Goal: Transaction & Acquisition: Download file/media

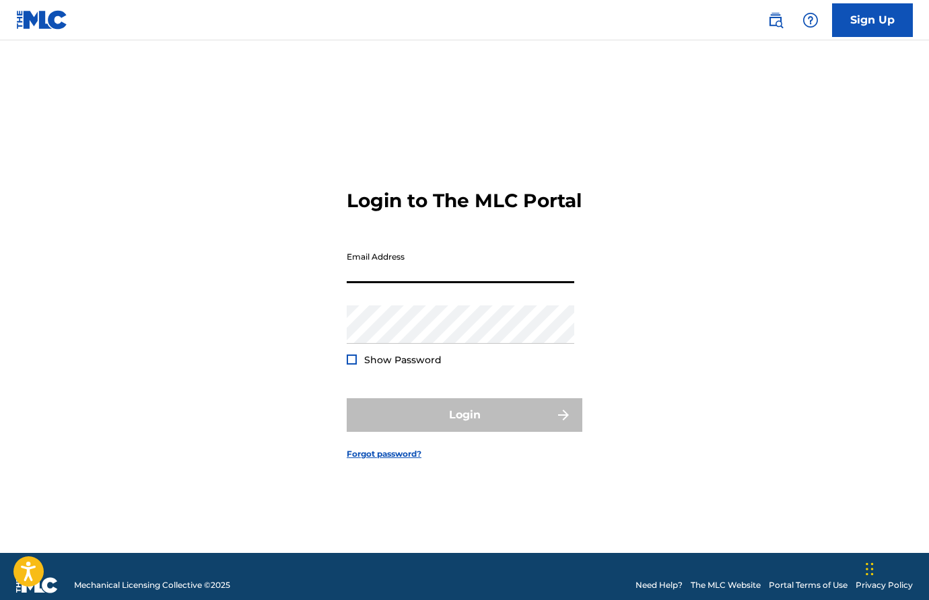
click at [400, 283] on input "Email Address" at bounding box center [461, 264] width 228 height 38
type input "[EMAIL_ADDRESS][DOMAIN_NAME]"
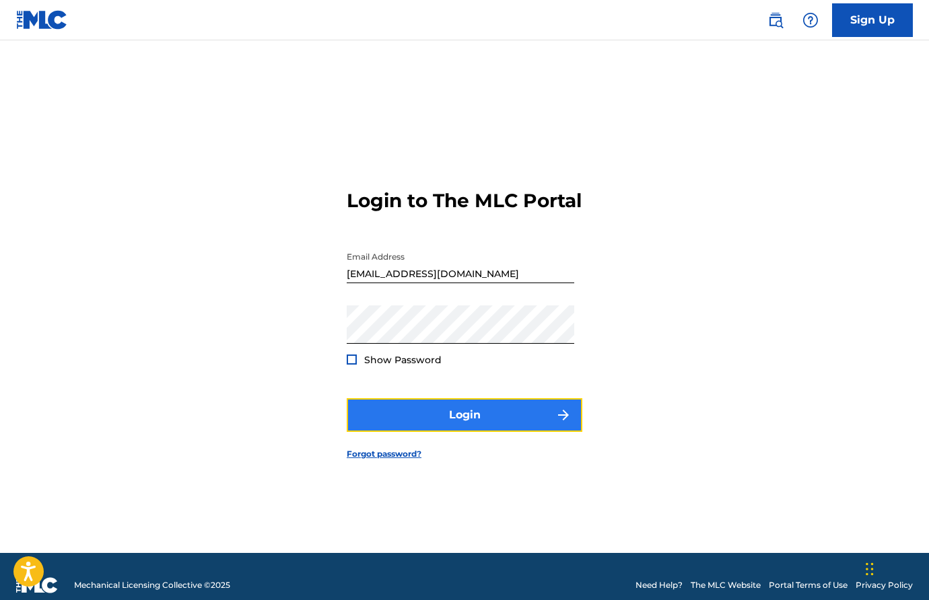
click at [429, 430] on button "Login" at bounding box center [465, 416] width 236 height 34
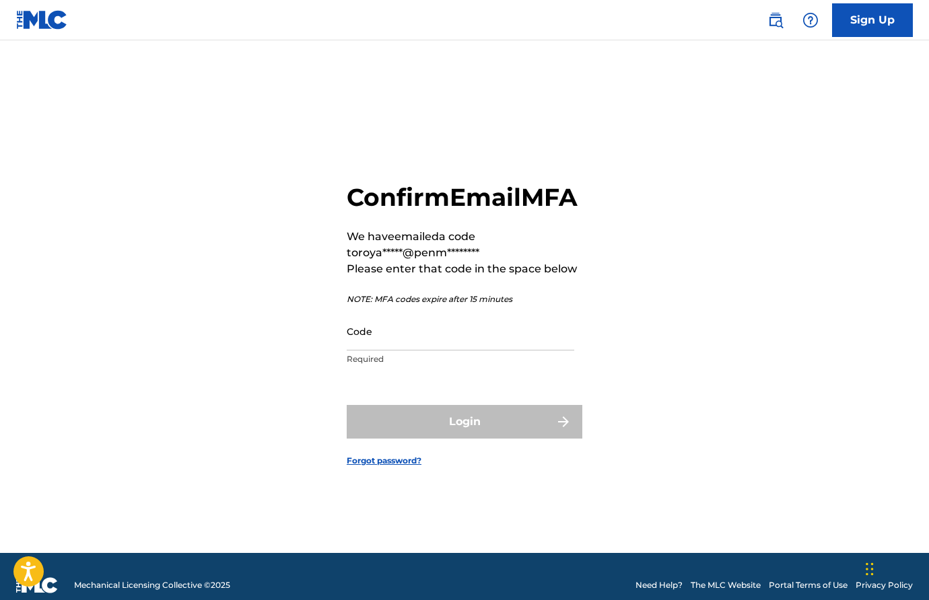
click at [421, 366] on p "Required" at bounding box center [461, 359] width 228 height 12
click at [423, 347] on input "Code" at bounding box center [461, 331] width 228 height 38
paste input "960368"
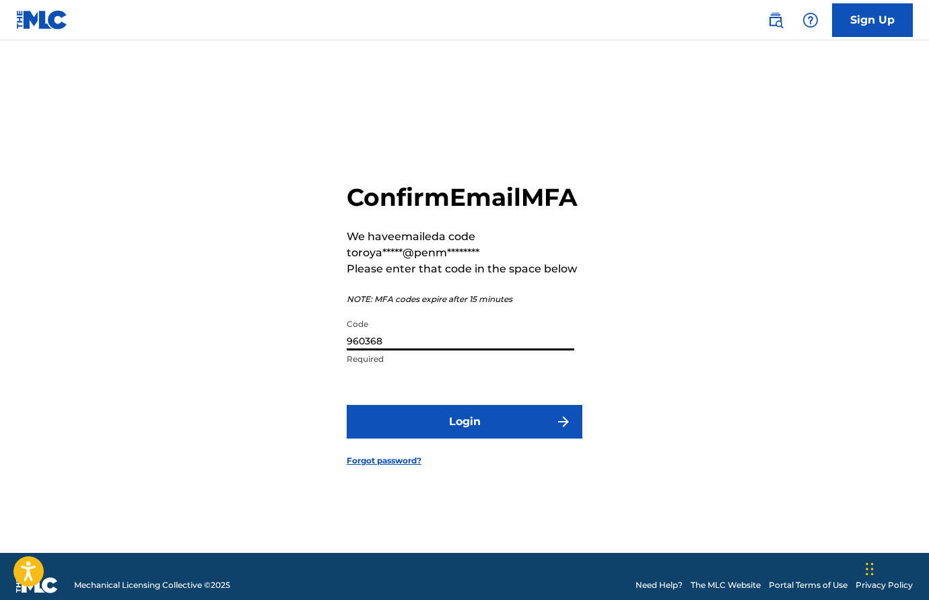
type input "960368"
click at [347, 405] on button "Login" at bounding box center [465, 422] width 236 height 34
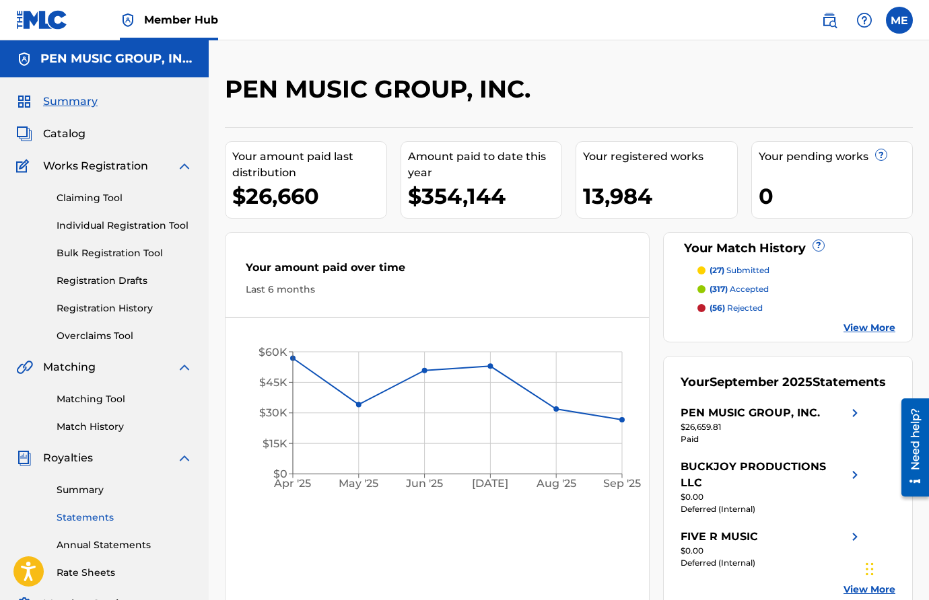
click at [83, 517] on link "Statements" at bounding box center [125, 518] width 136 height 14
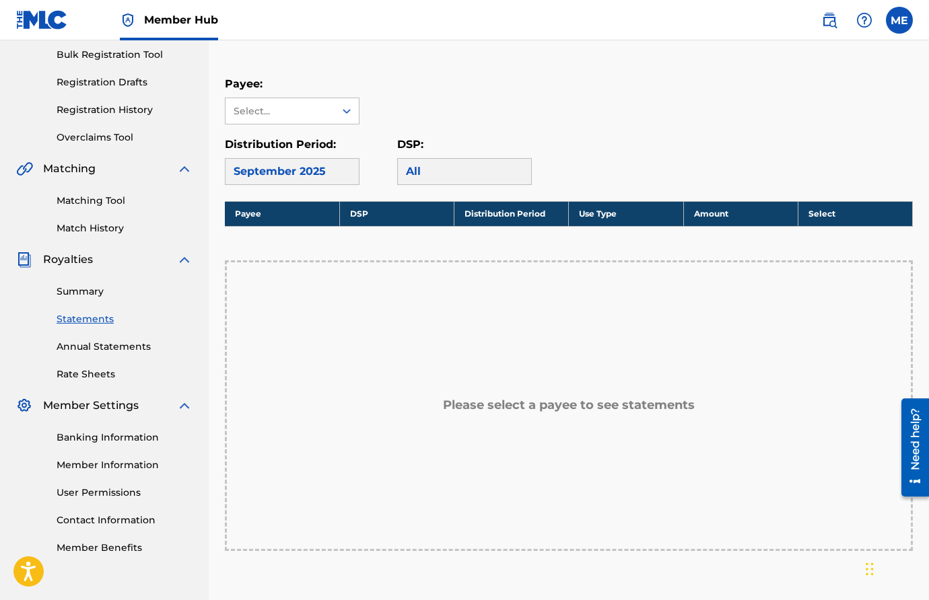
scroll to position [206, 0]
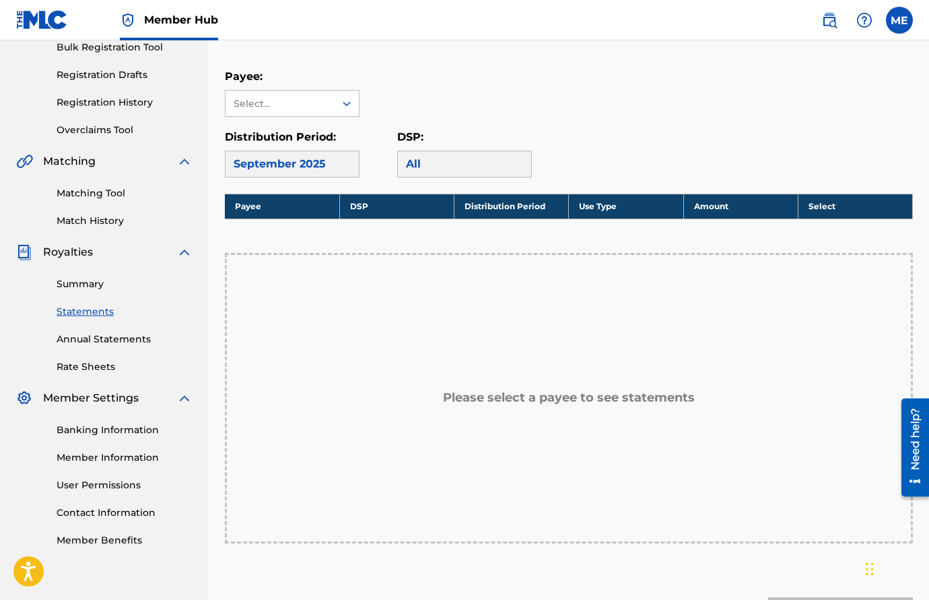
click at [592, 388] on div "Please select a payee to see statements" at bounding box center [569, 398] width 688 height 291
click at [427, 172] on div "All" at bounding box center [464, 164] width 135 height 27
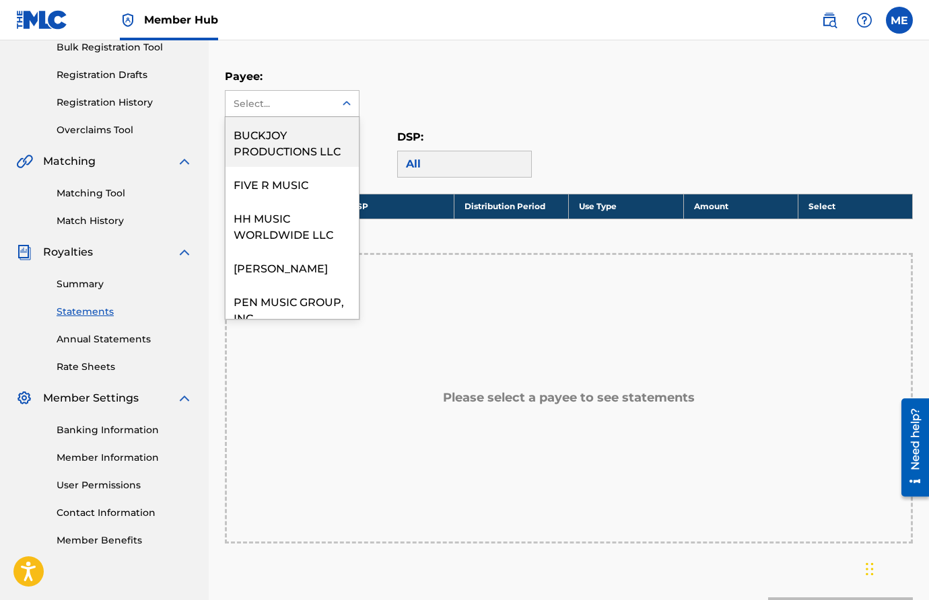
click at [317, 103] on div "Select..." at bounding box center [280, 104] width 92 height 14
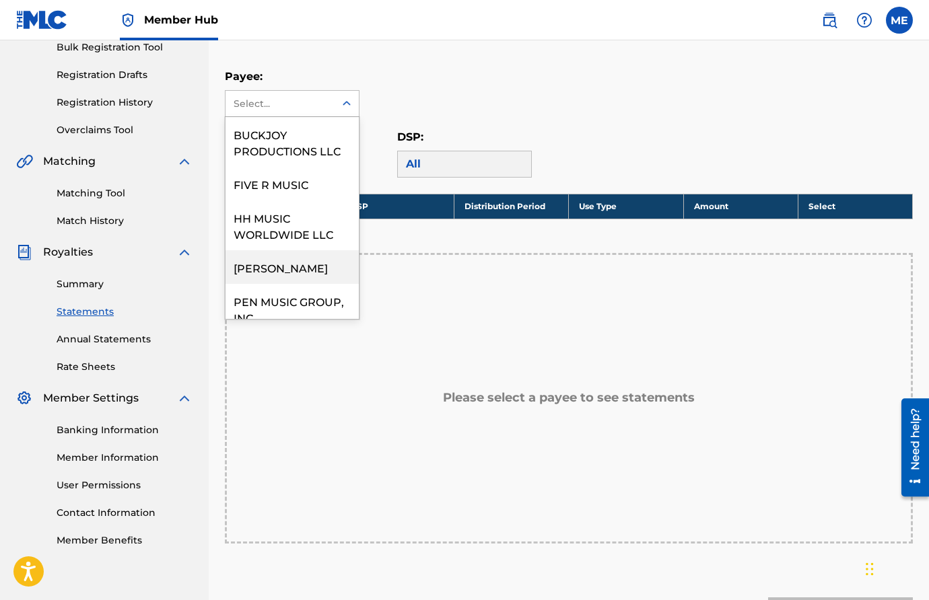
scroll to position [15, 0]
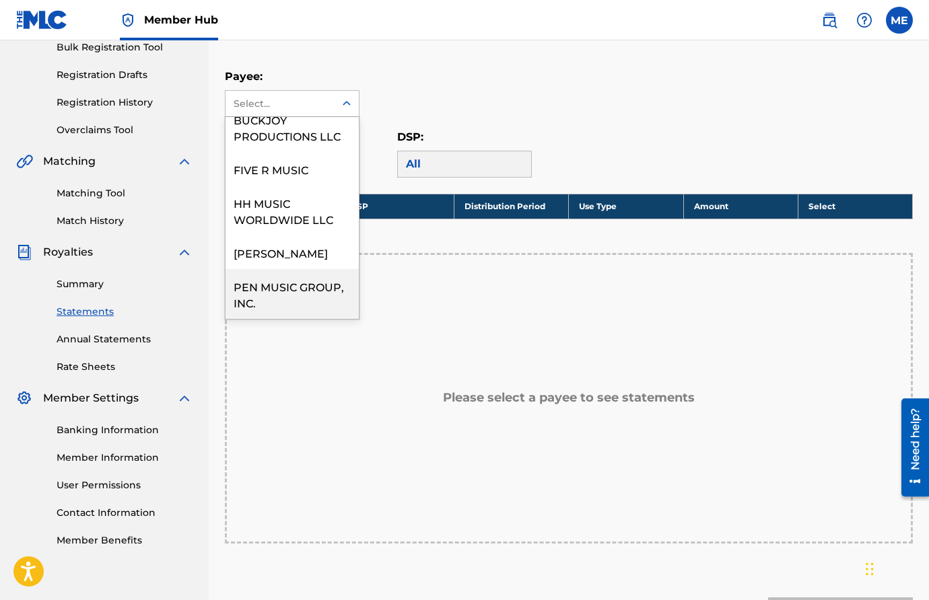
click at [296, 282] on div "PEN MUSIC GROUP, INC." at bounding box center [292, 294] width 133 height 50
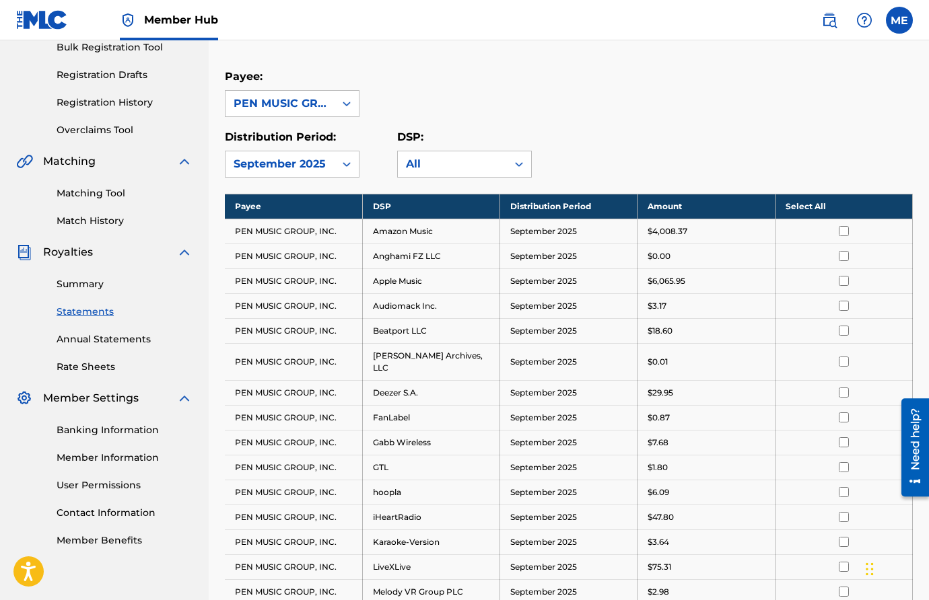
click at [844, 207] on th "Select All" at bounding box center [843, 206] width 137 height 25
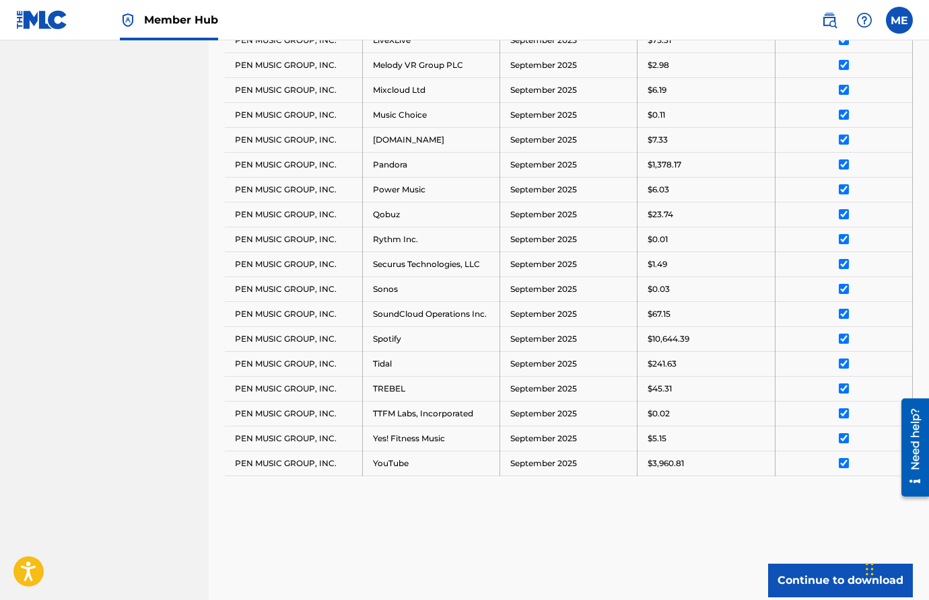
scroll to position [836, 0]
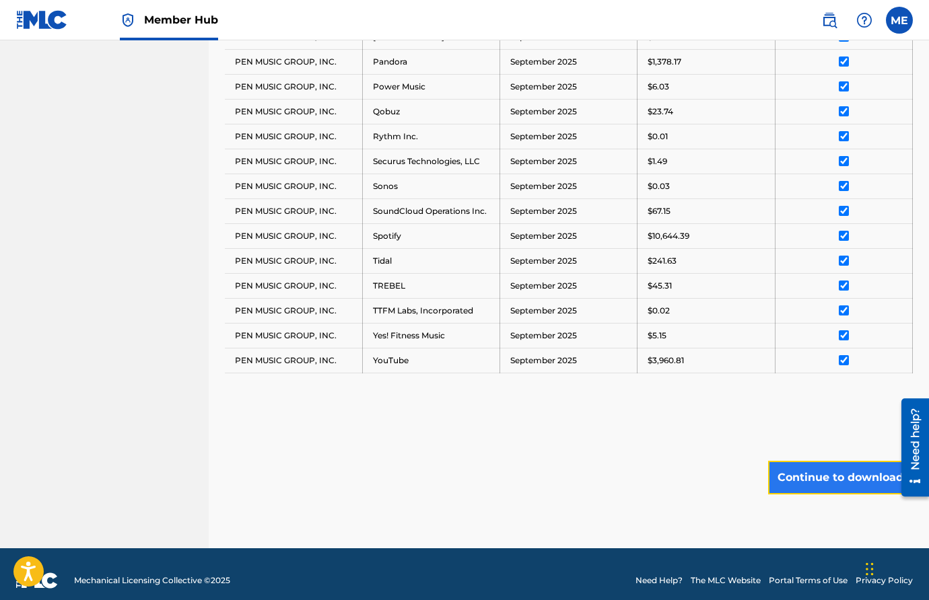
click at [809, 461] on button "Continue to download" at bounding box center [840, 478] width 145 height 34
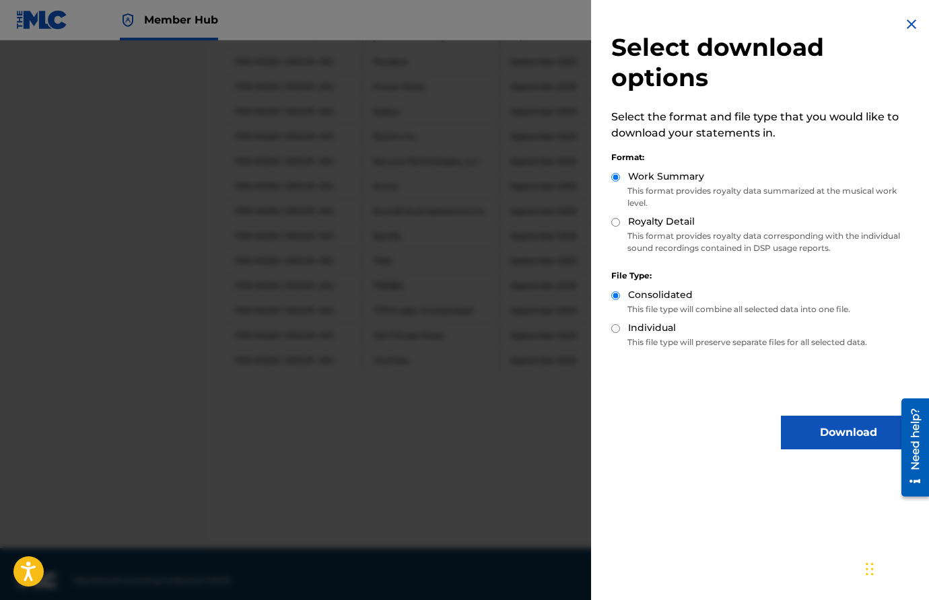
click at [616, 220] on input "Royalty Detail" at bounding box center [615, 222] width 9 height 9
radio input "true"
click at [798, 432] on button "Download" at bounding box center [848, 433] width 135 height 34
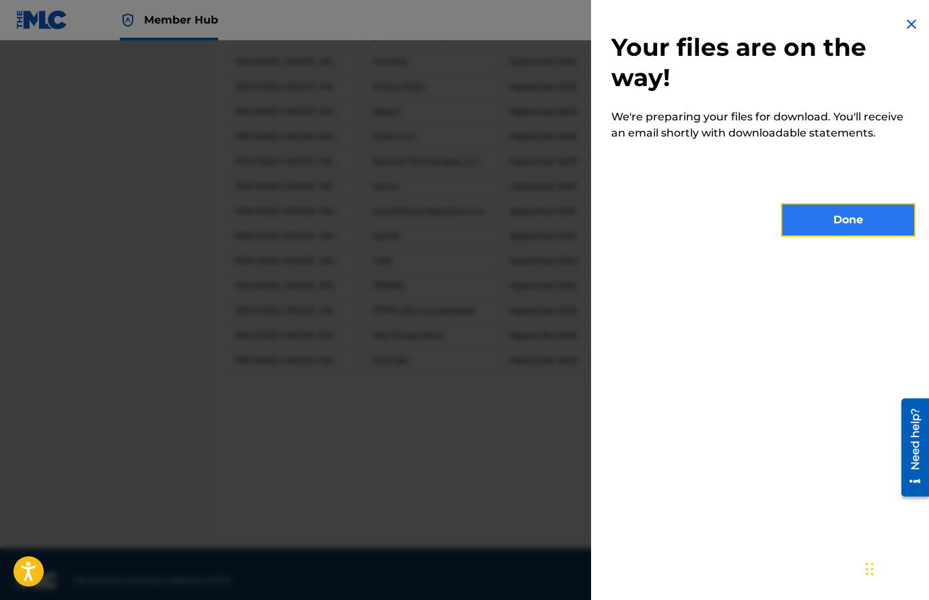
click at [830, 223] on button "Done" at bounding box center [848, 220] width 135 height 34
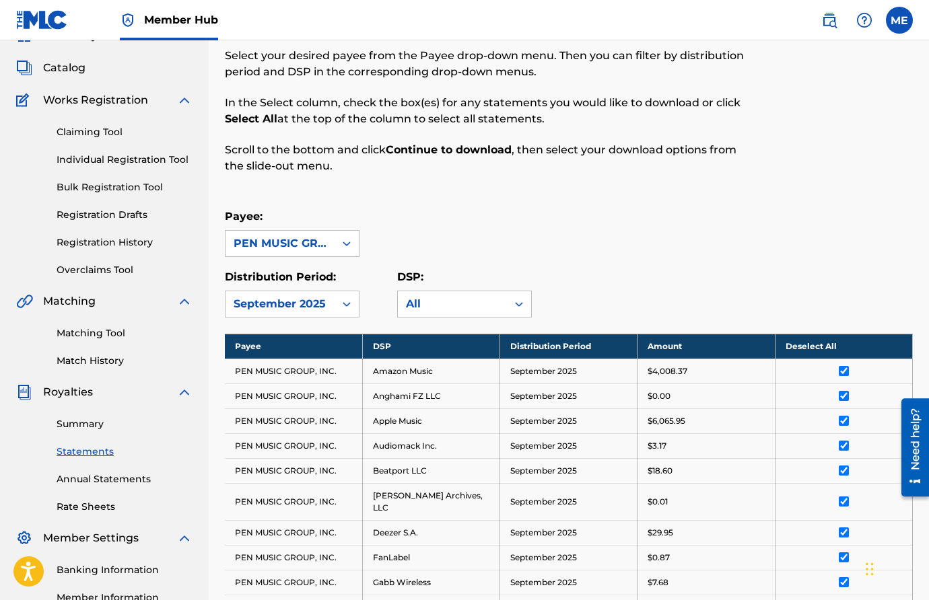
scroll to position [68, 0]
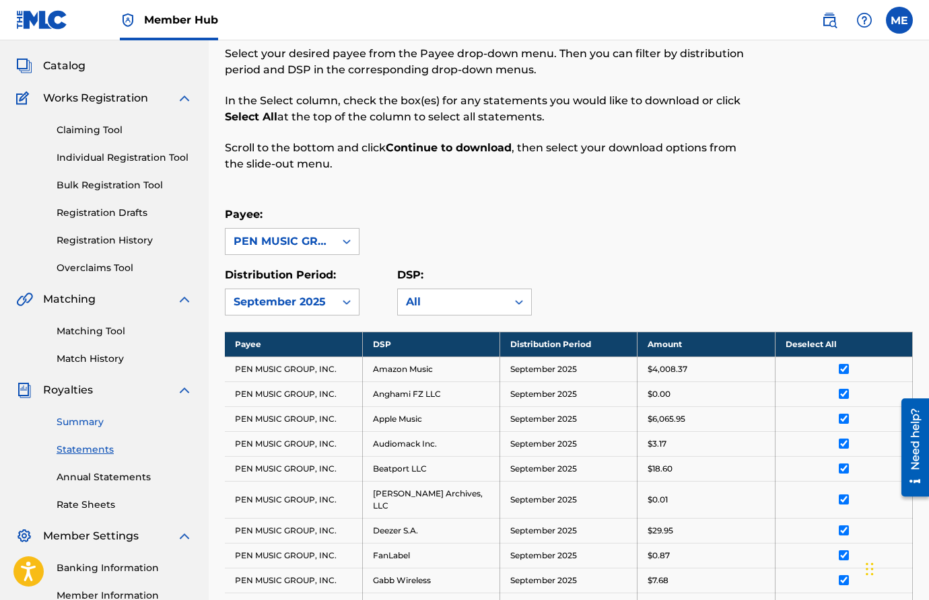
click at [84, 423] on link "Summary" at bounding box center [125, 422] width 136 height 14
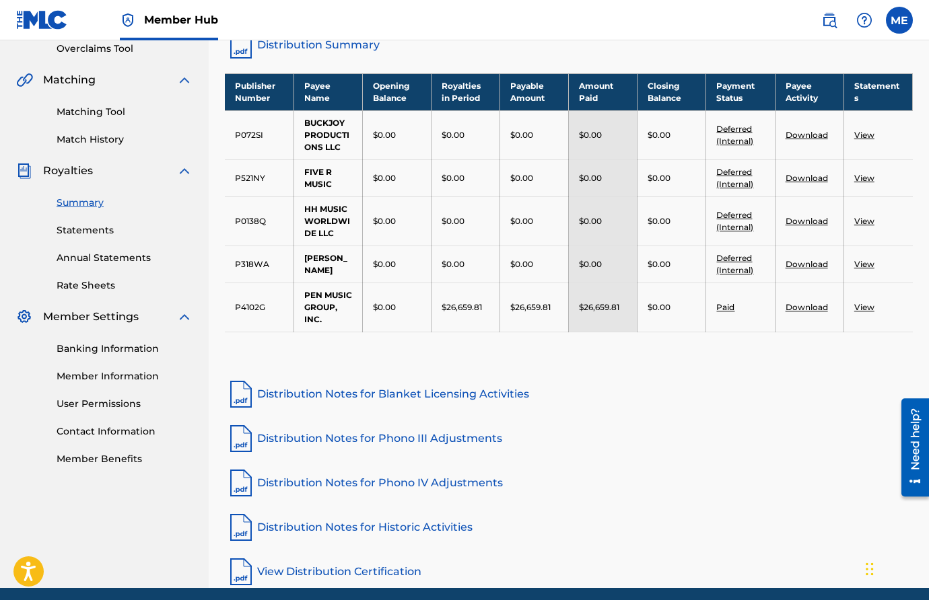
scroll to position [289, 0]
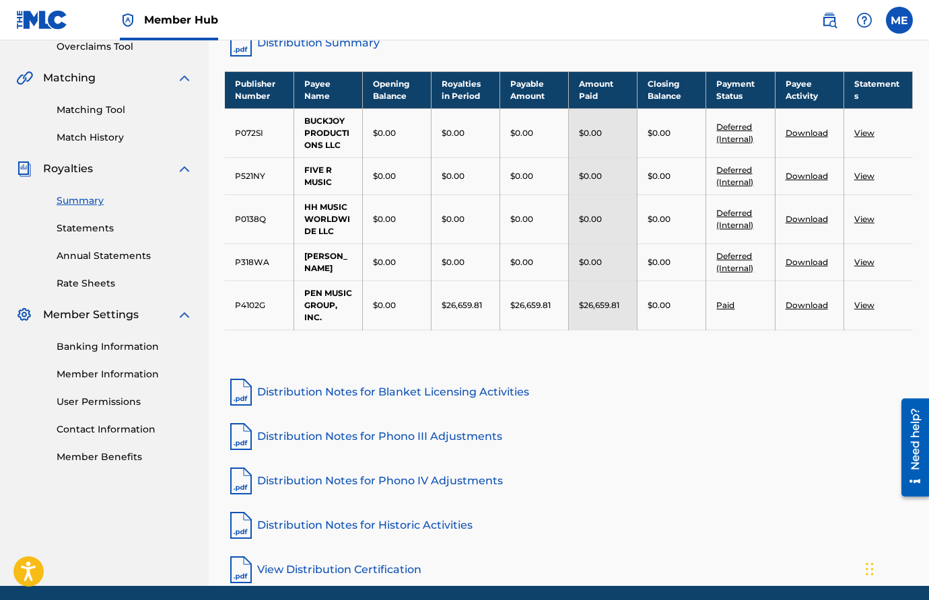
click at [858, 326] on td "View" at bounding box center [878, 305] width 69 height 49
